Goal: Information Seeking & Learning: Learn about a topic

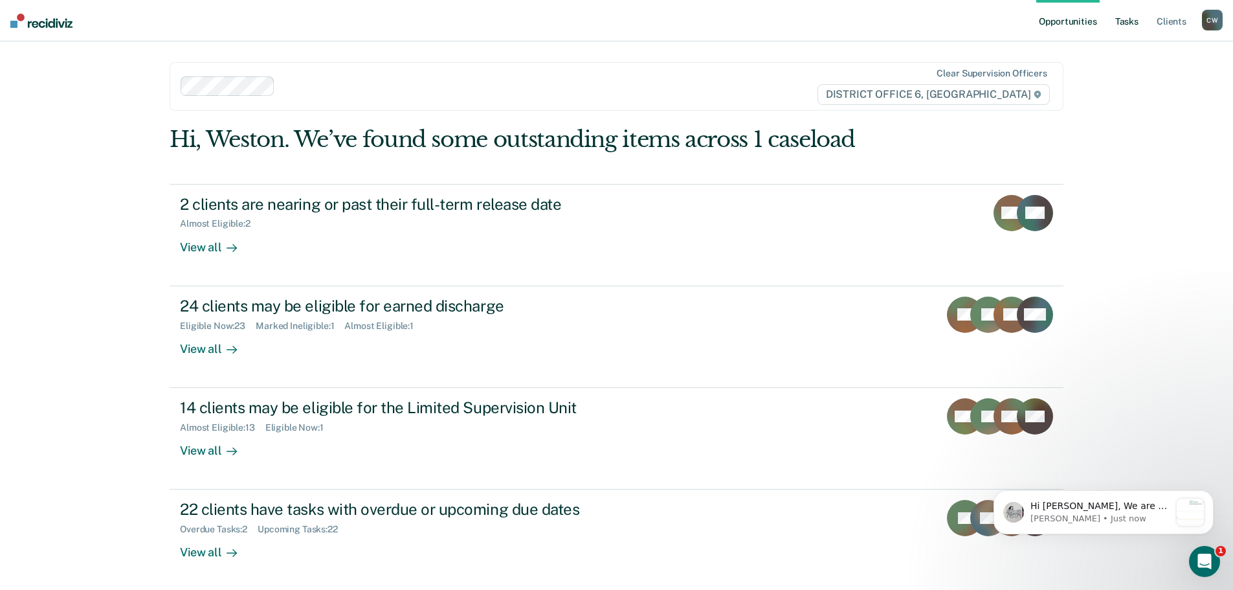
click at [1126, 23] on link "Tasks" at bounding box center [1127, 20] width 28 height 41
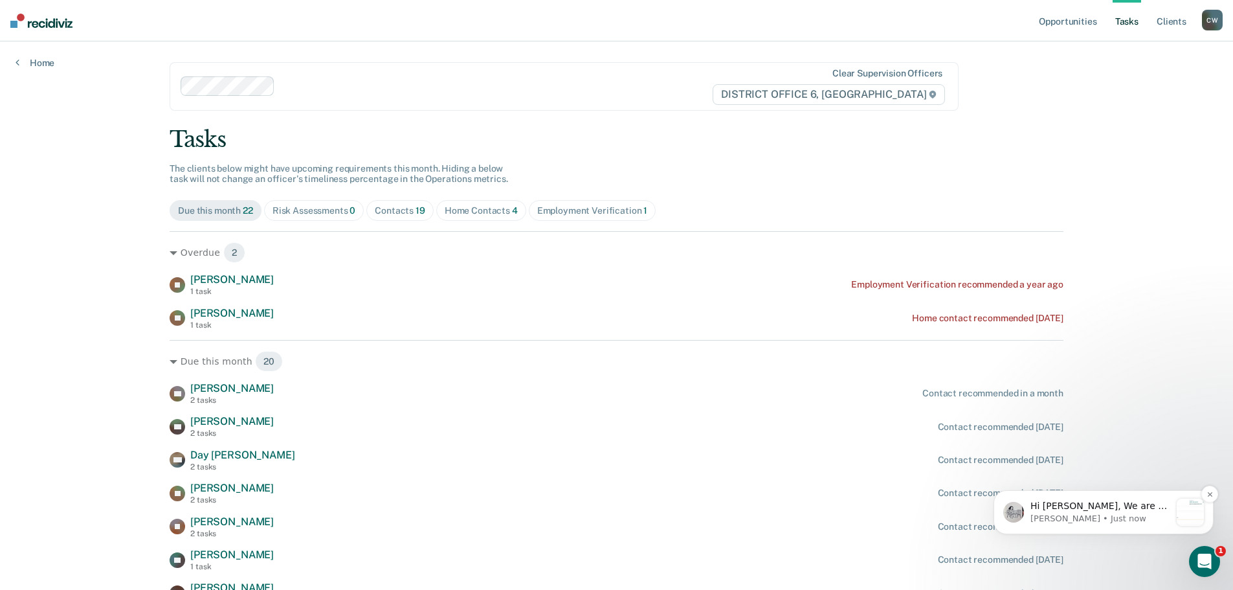
click at [1093, 513] on p "[PERSON_NAME] • Just now" at bounding box center [1101, 519] width 140 height 12
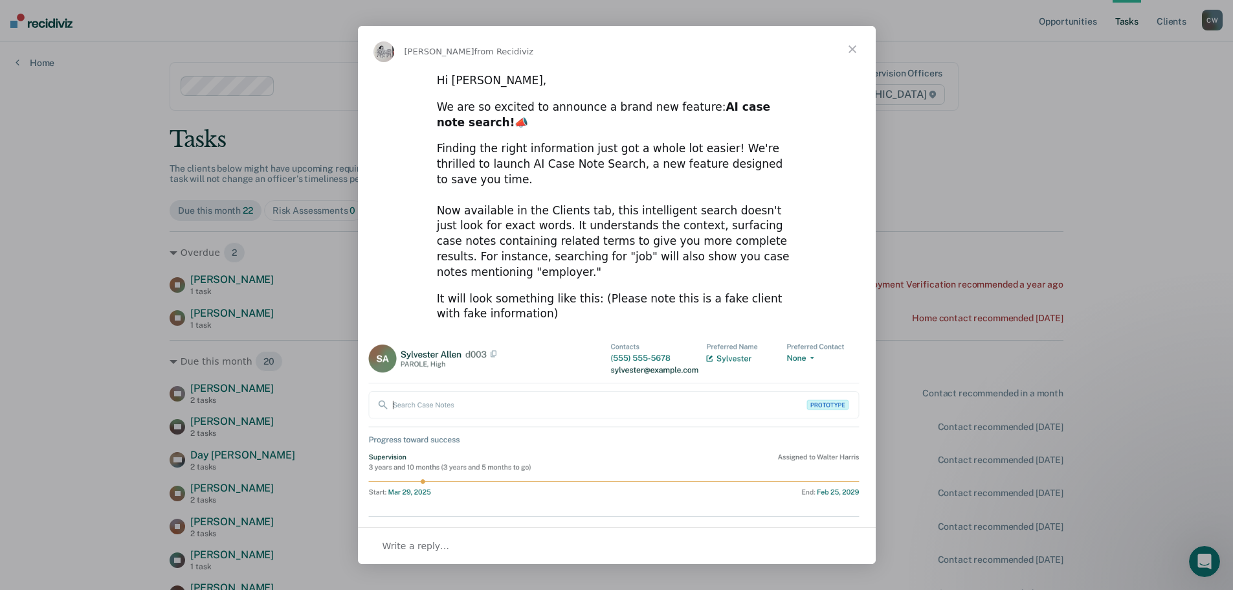
click at [853, 49] on span "Close" at bounding box center [852, 49] width 47 height 47
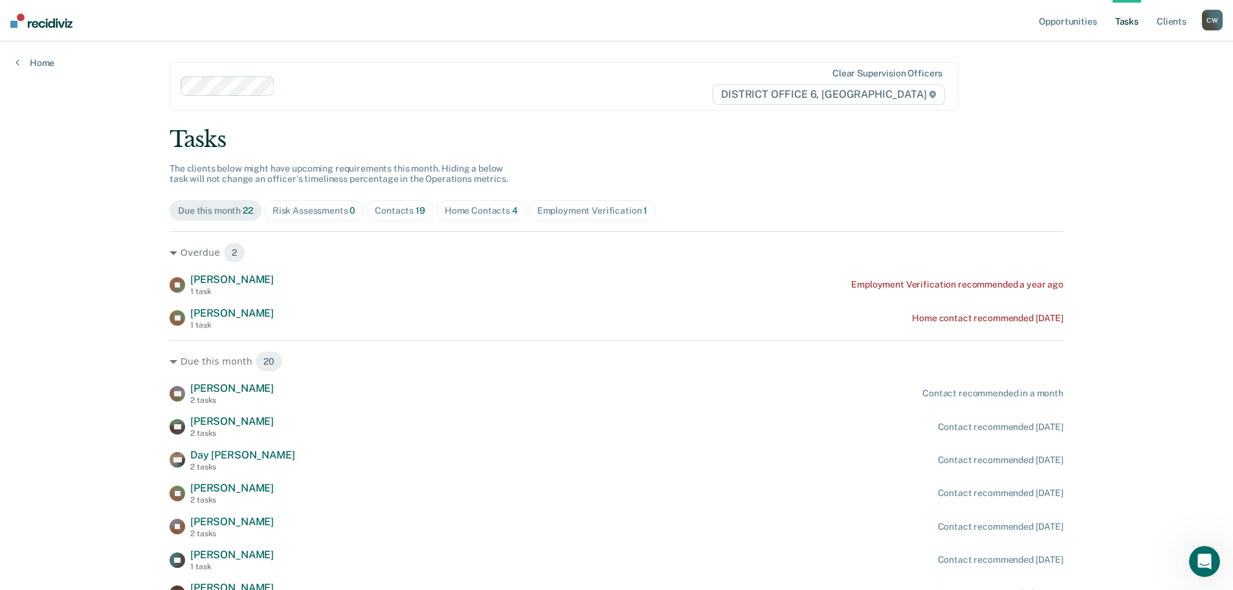
click at [465, 203] on span "Home Contacts 4" at bounding box center [481, 210] width 90 height 21
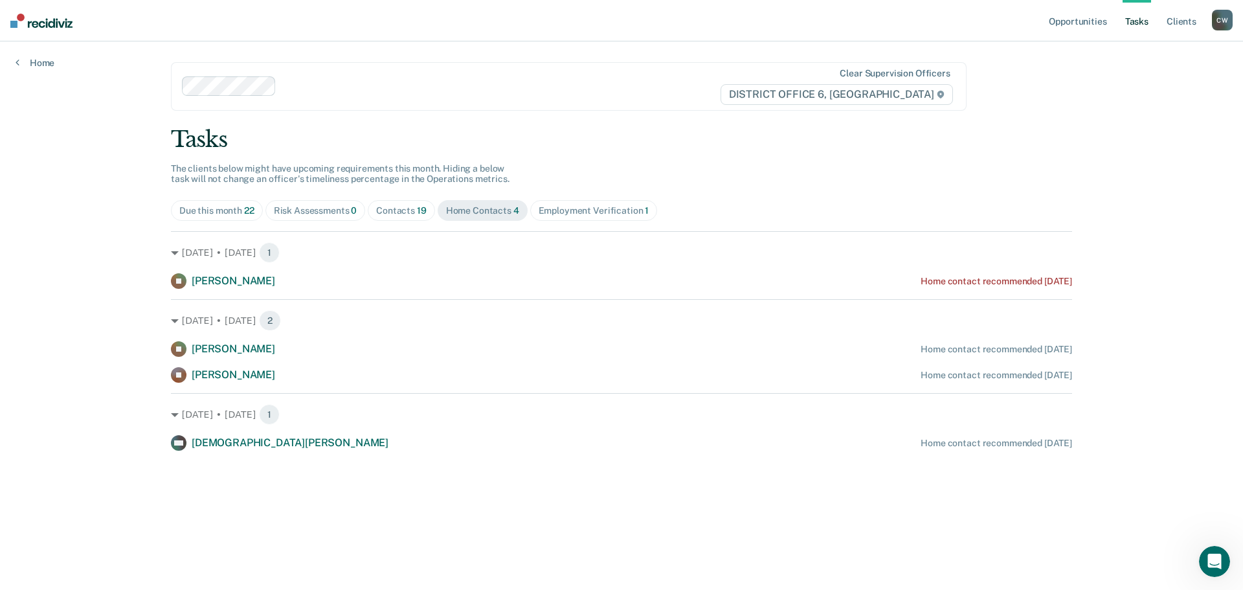
click at [239, 214] on div "Due this month 22" at bounding box center [216, 210] width 75 height 11
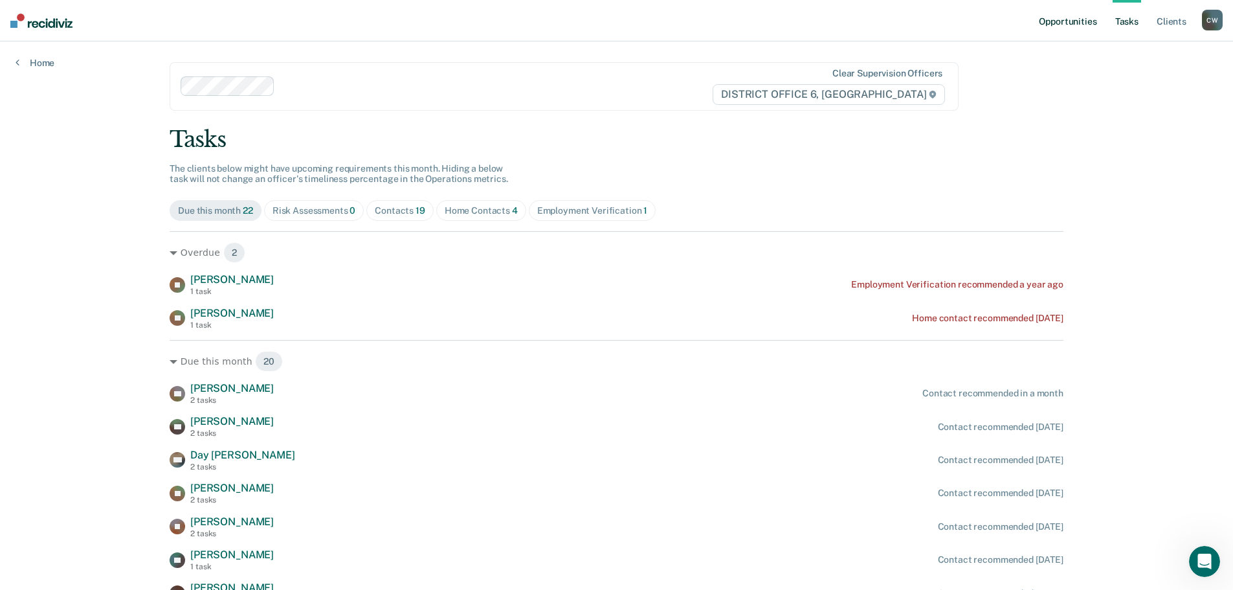
click at [1062, 17] on link "Opportunities" at bounding box center [1067, 20] width 63 height 41
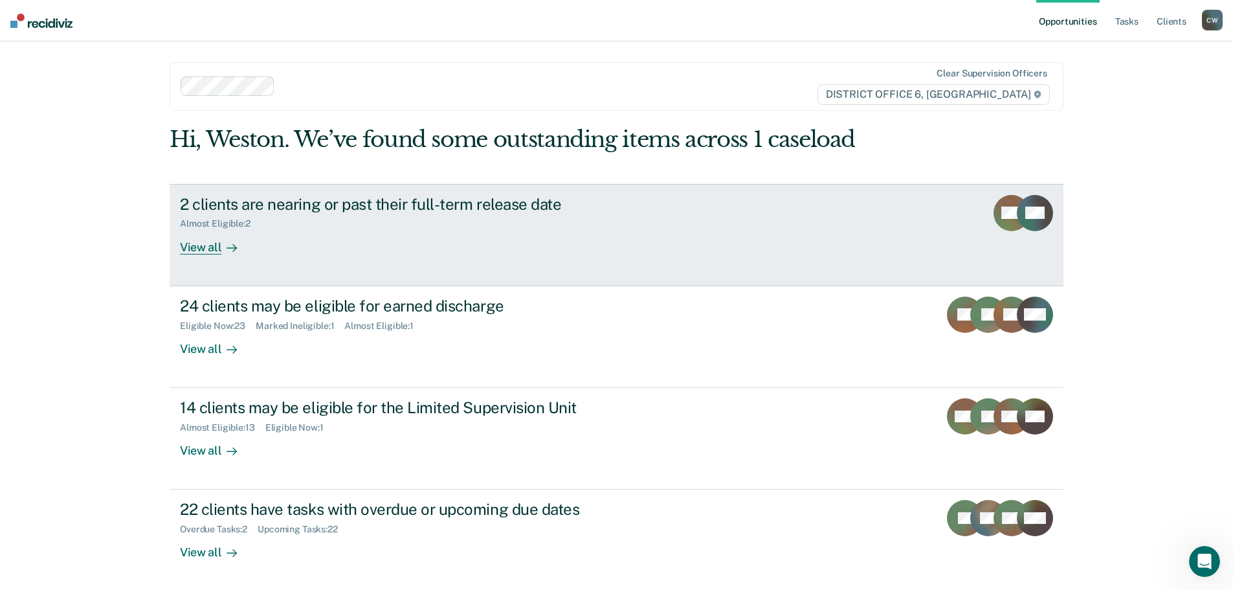
click at [212, 241] on div "View all" at bounding box center [216, 241] width 73 height 25
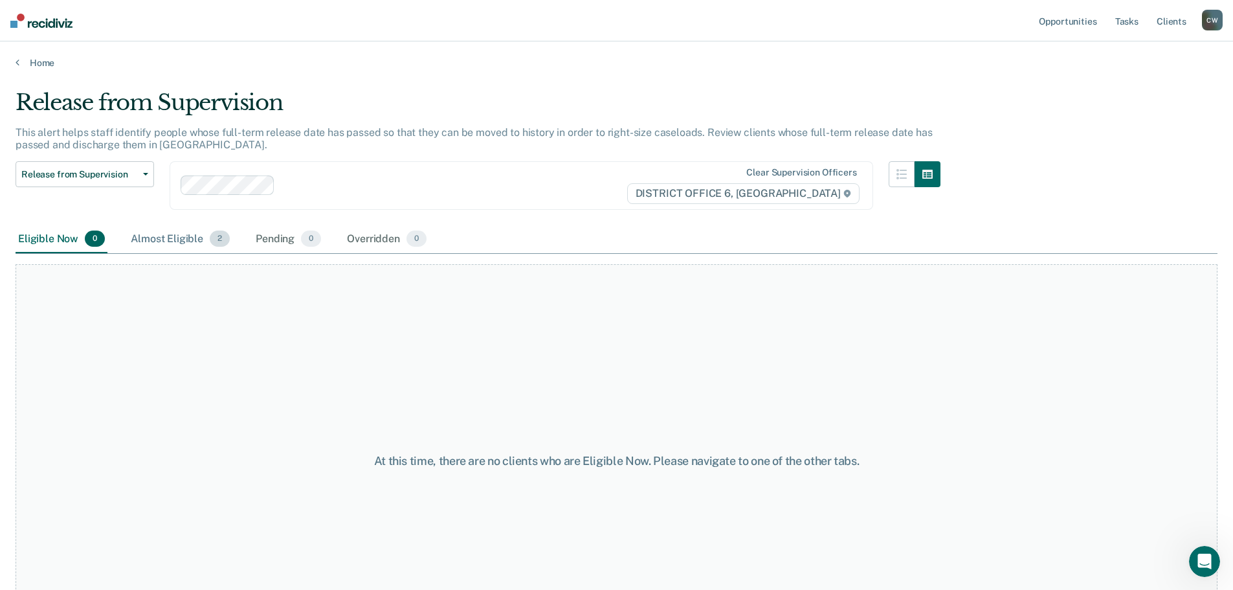
click at [159, 233] on div "Almost Eligible 2" at bounding box center [180, 239] width 104 height 28
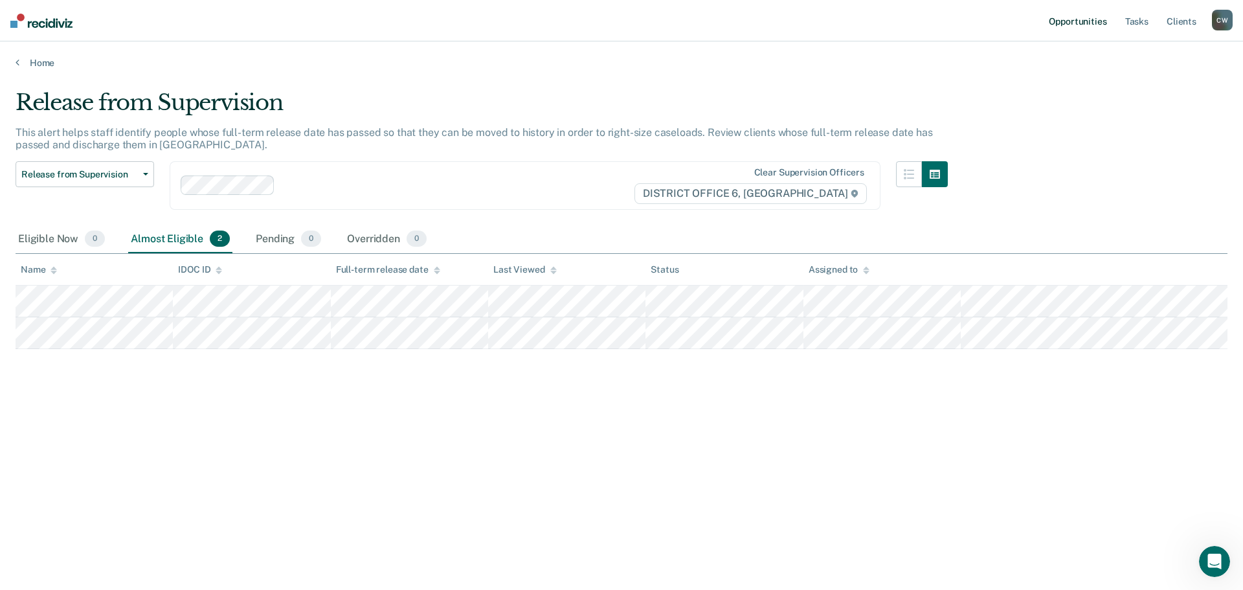
click at [1066, 20] on link "Opportunities" at bounding box center [1077, 20] width 63 height 41
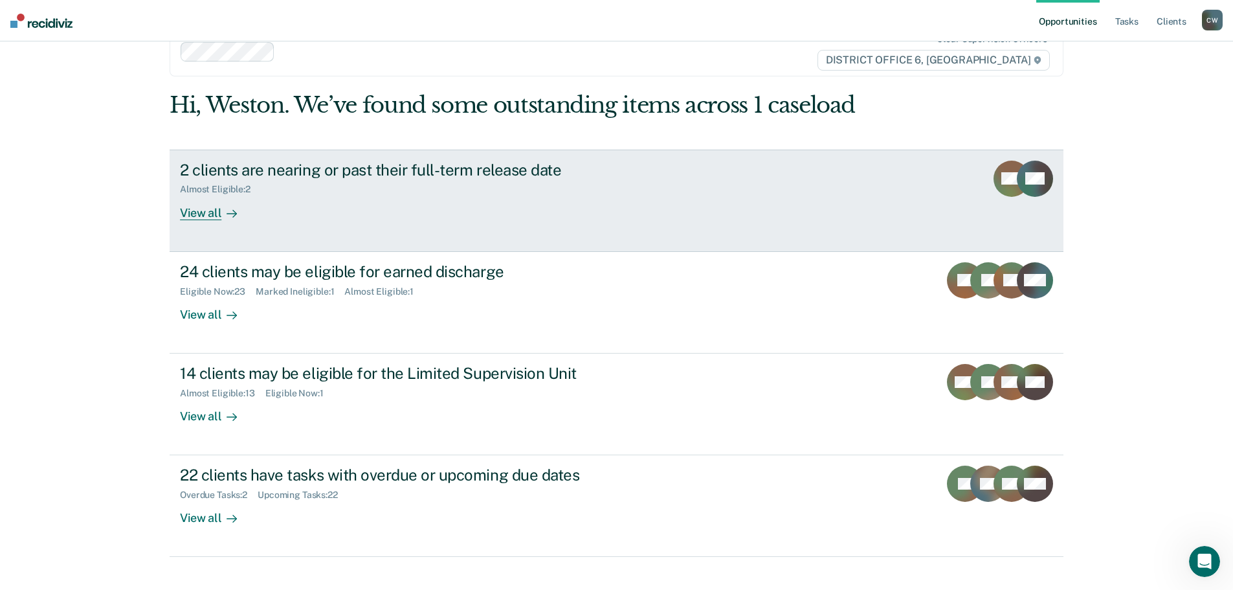
scroll to position [53, 0]
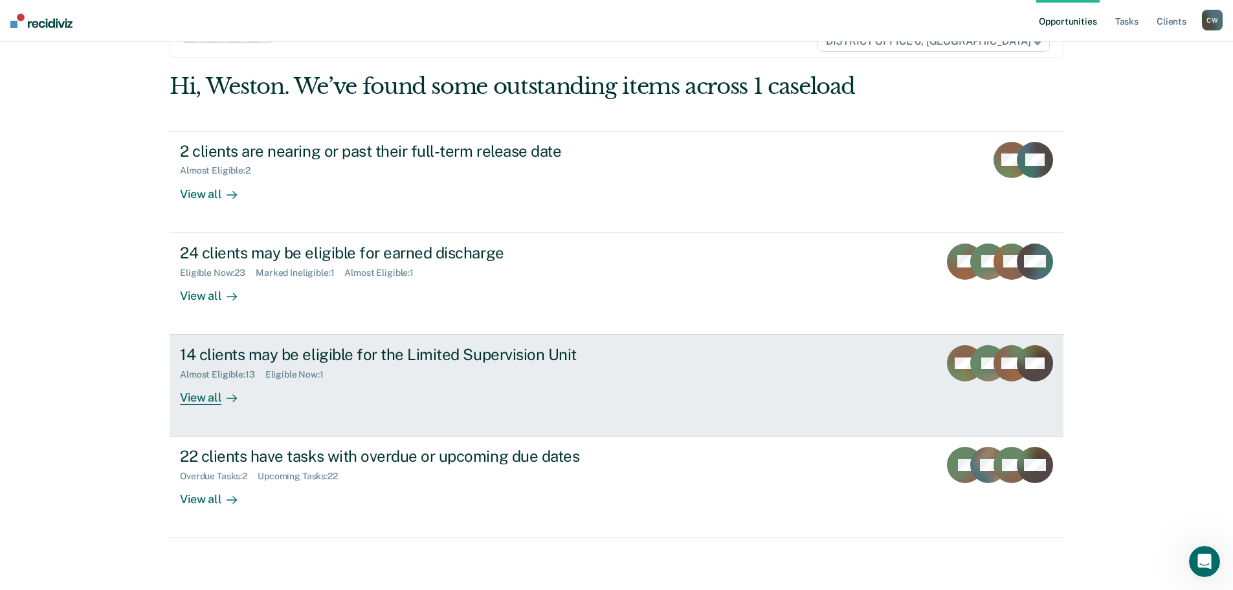
click at [416, 353] on div "14 clients may be eligible for the Limited Supervision Unit" at bounding box center [407, 354] width 454 height 19
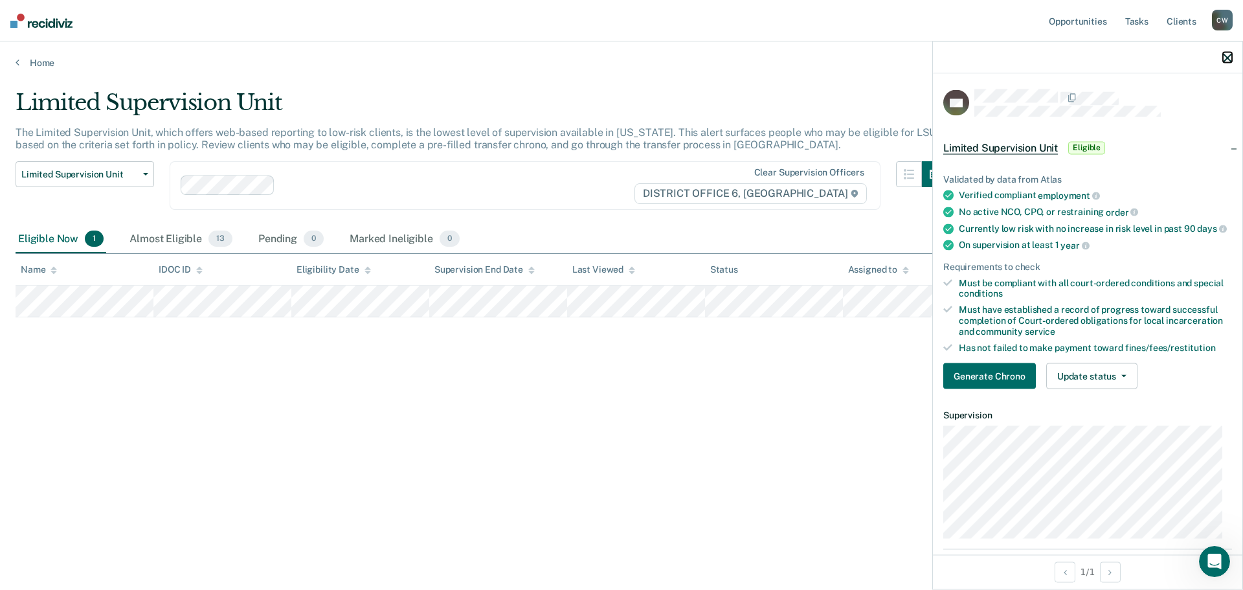
click at [1227, 54] on icon "button" at bounding box center [1227, 57] width 9 height 9
